Goal: Navigation & Orientation: Go to known website

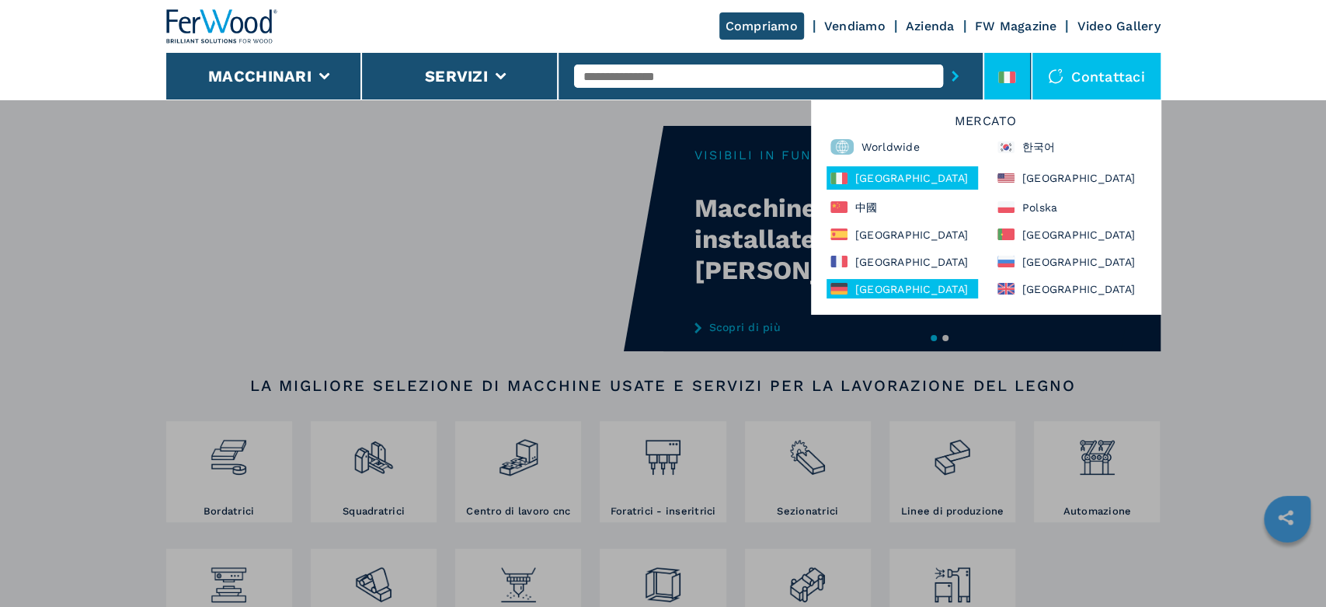
click at [901, 286] on div "[GEOGRAPHIC_DATA]" at bounding box center [903, 288] width 152 height 19
